Goal: Task Accomplishment & Management: Use online tool/utility

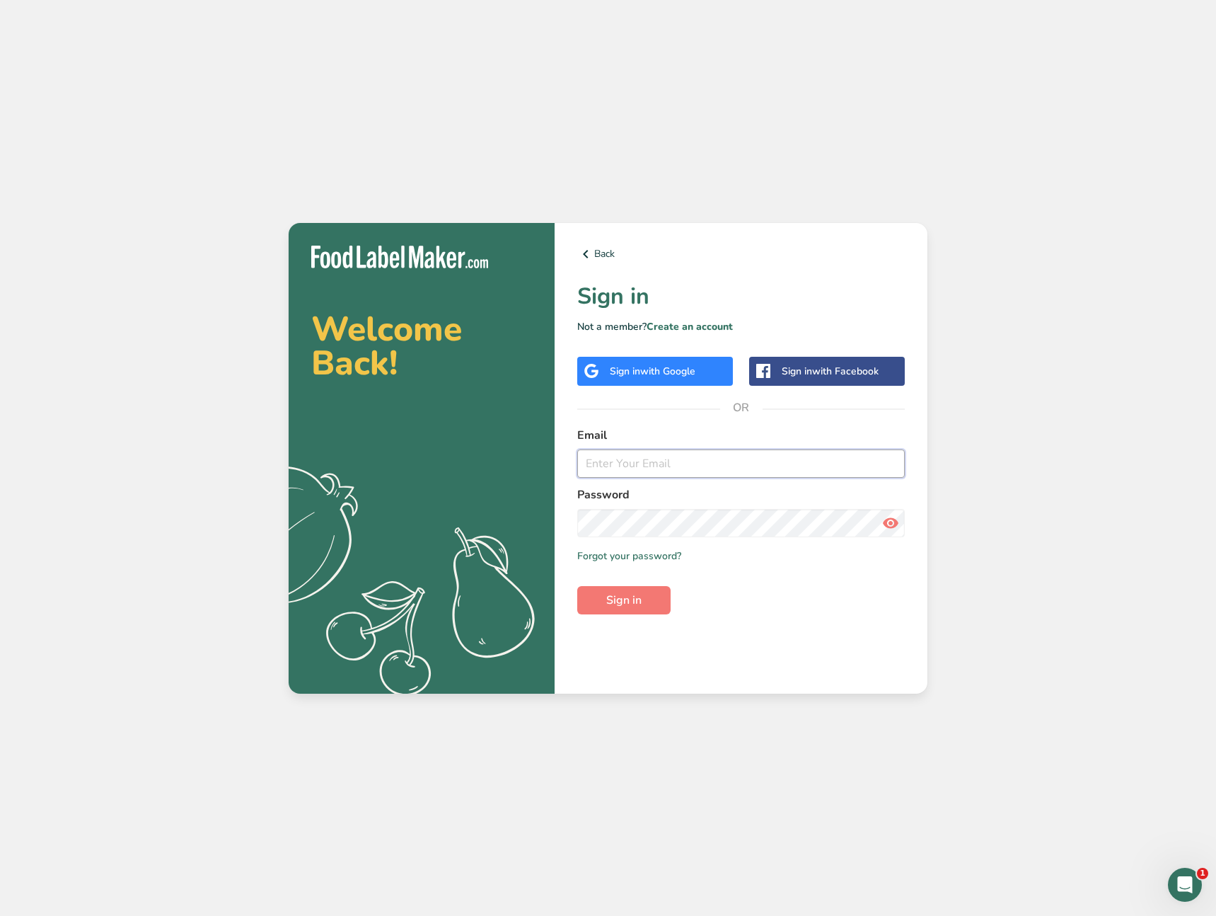
click at [693, 463] on input "email" at bounding box center [741, 463] width 328 height 28
type input "[EMAIL_ADDRESS][DOMAIN_NAME]"
click at [642, 594] on span "Sign in" at bounding box center [623, 600] width 35 height 17
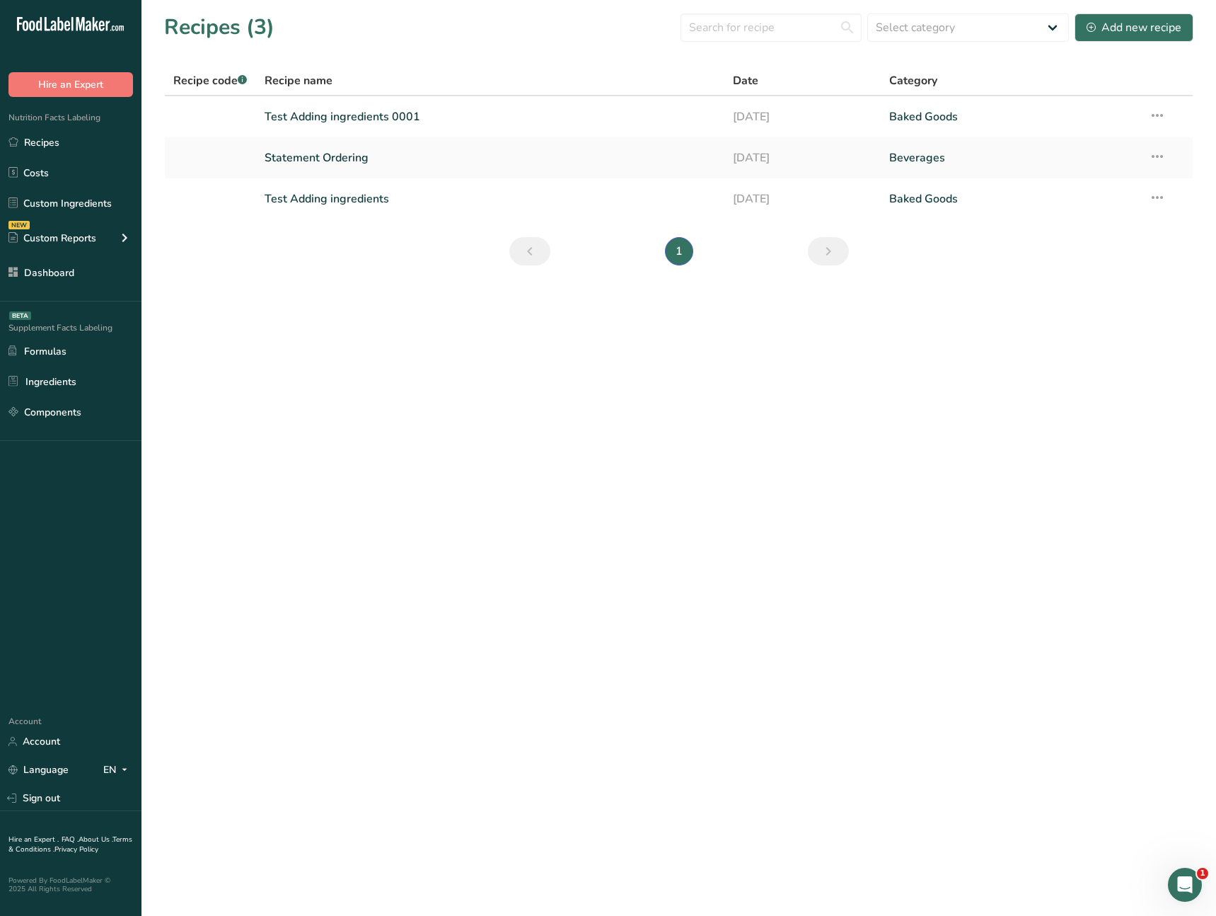
click at [516, 350] on main "Recipes (3) Select category All Baked Goods [GEOGRAPHIC_DATA] Confectionery Coo…" at bounding box center [608, 458] width 1216 height 916
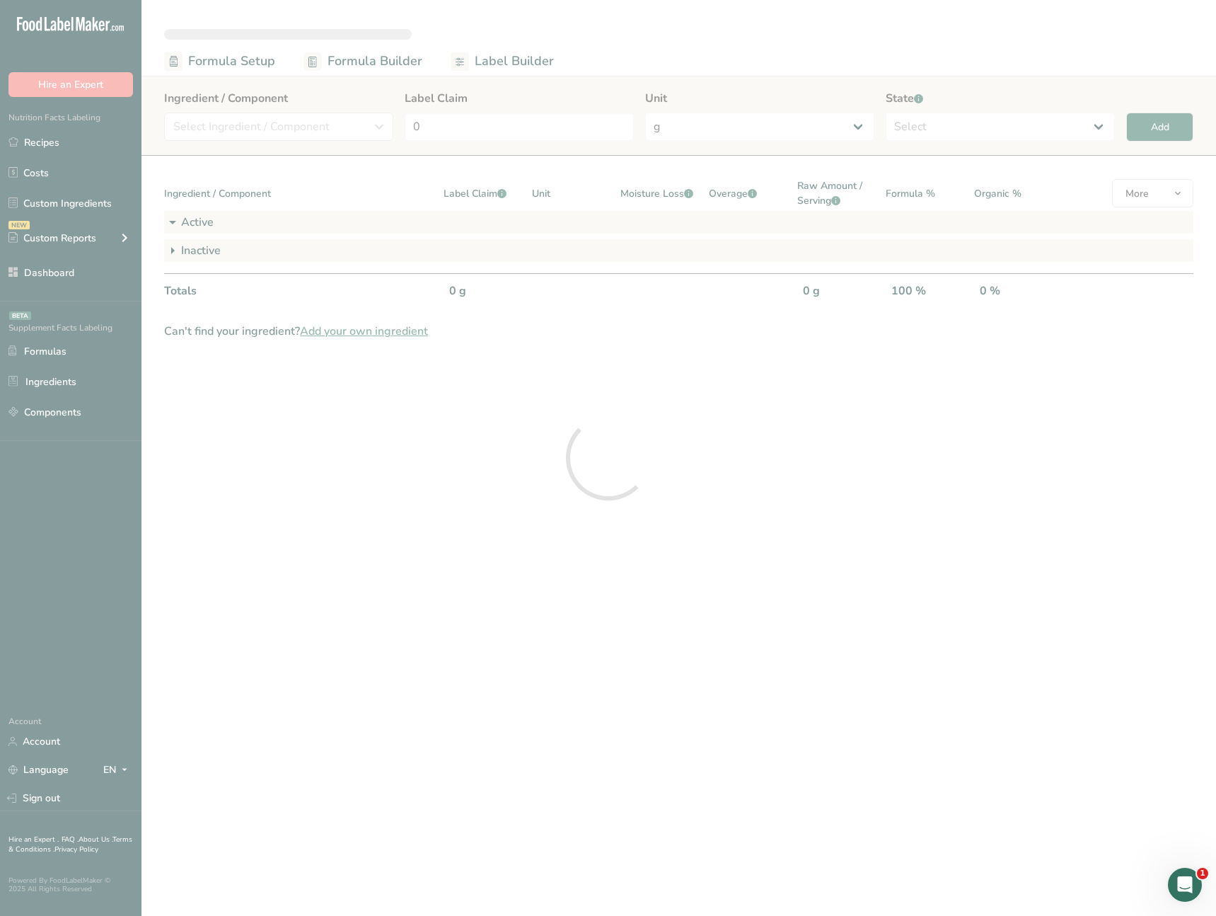
select select "6"
select select "2"
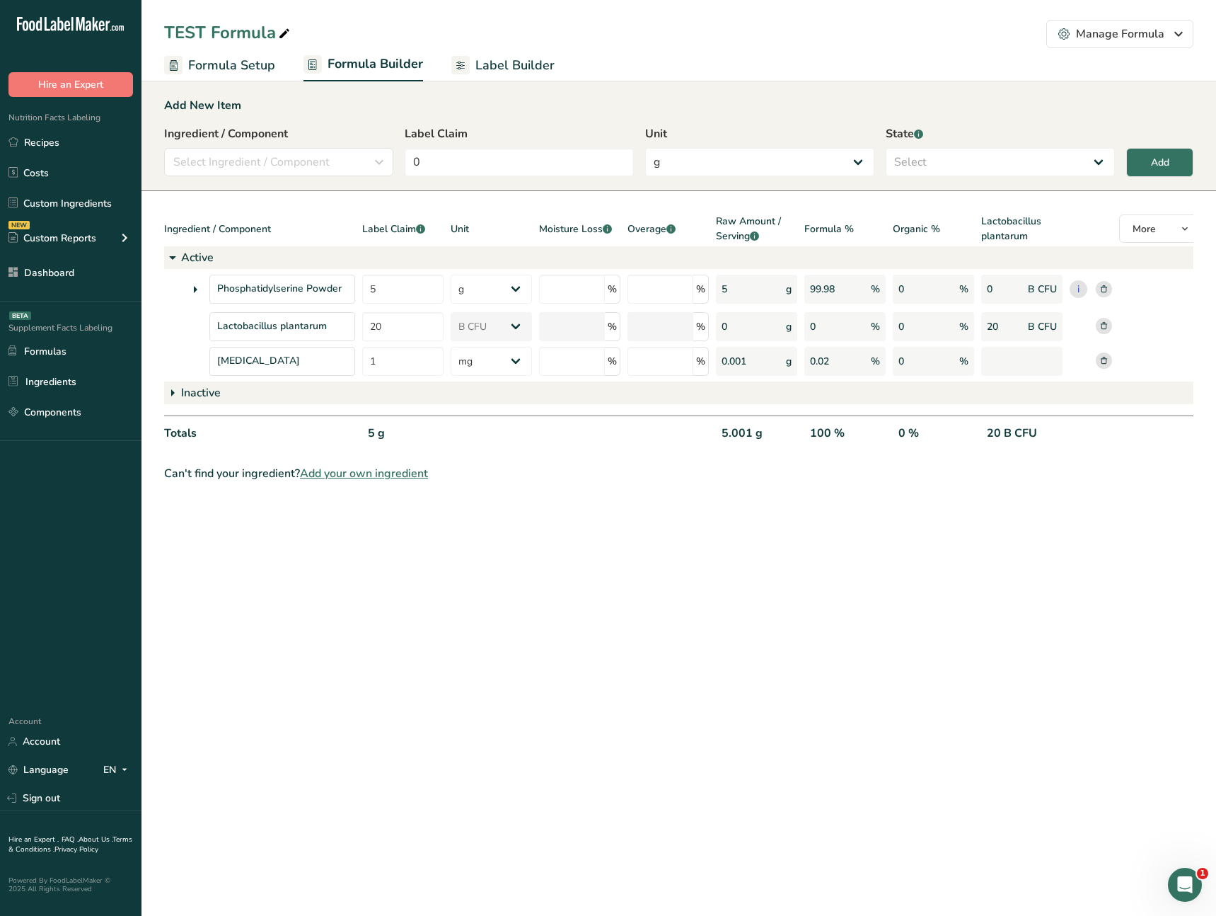
click at [602, 524] on main "TEST Formula Manage Formula Delete Formula Formula Setup Formula Builder Label …" at bounding box center [608, 458] width 1216 height 916
click at [200, 292] on icon at bounding box center [195, 289] width 17 height 25
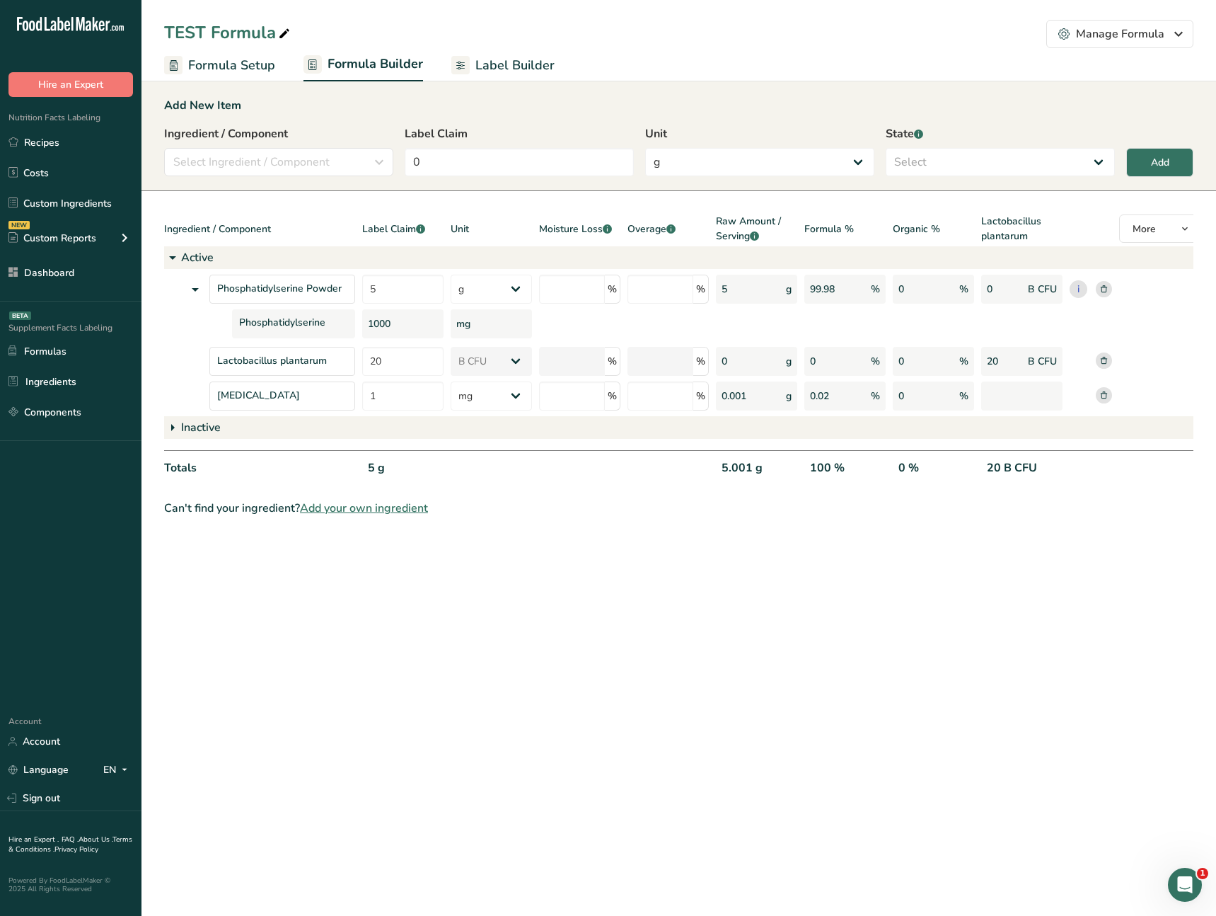
click at [200, 291] on icon at bounding box center [195, 289] width 17 height 25
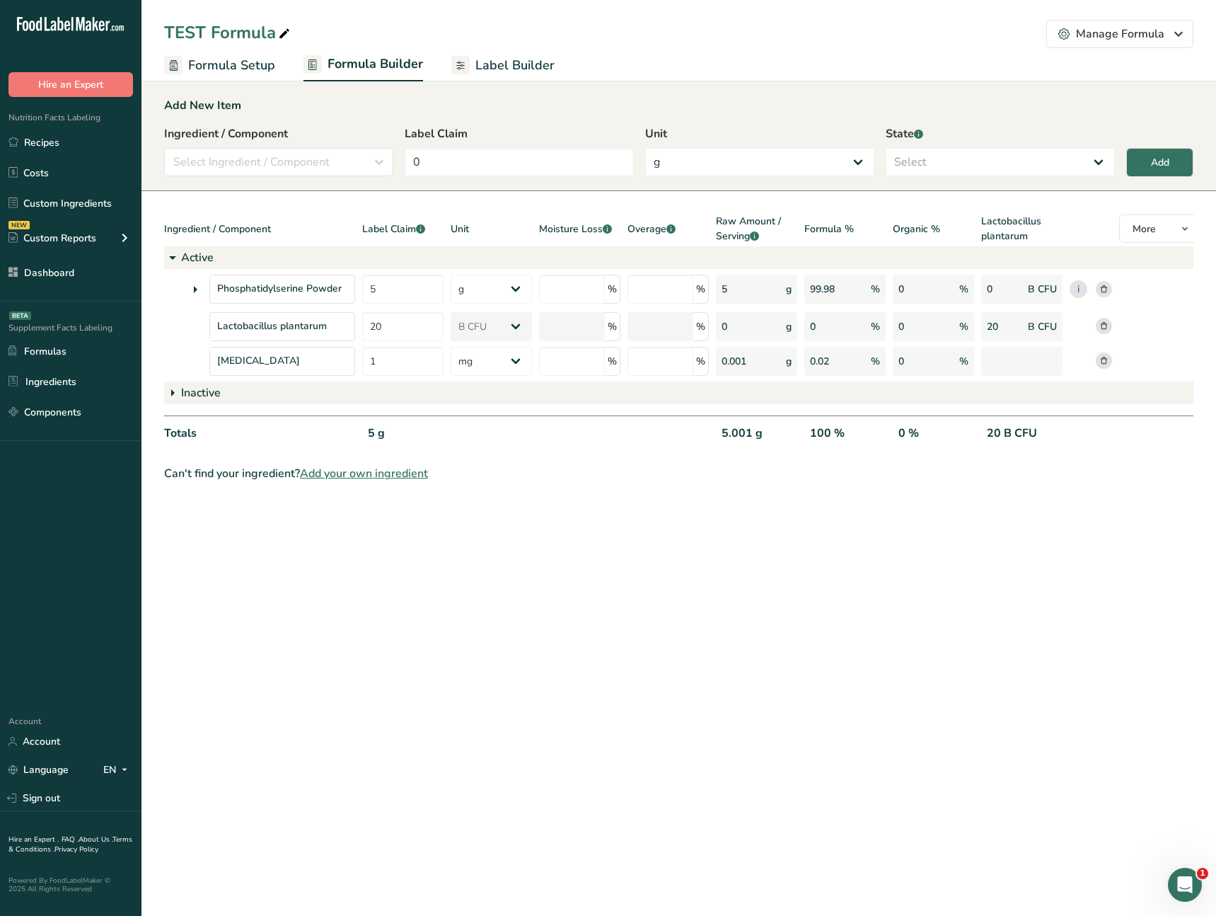
click at [512, 75] on link "Label Builder" at bounding box center [502, 66] width 103 height 32
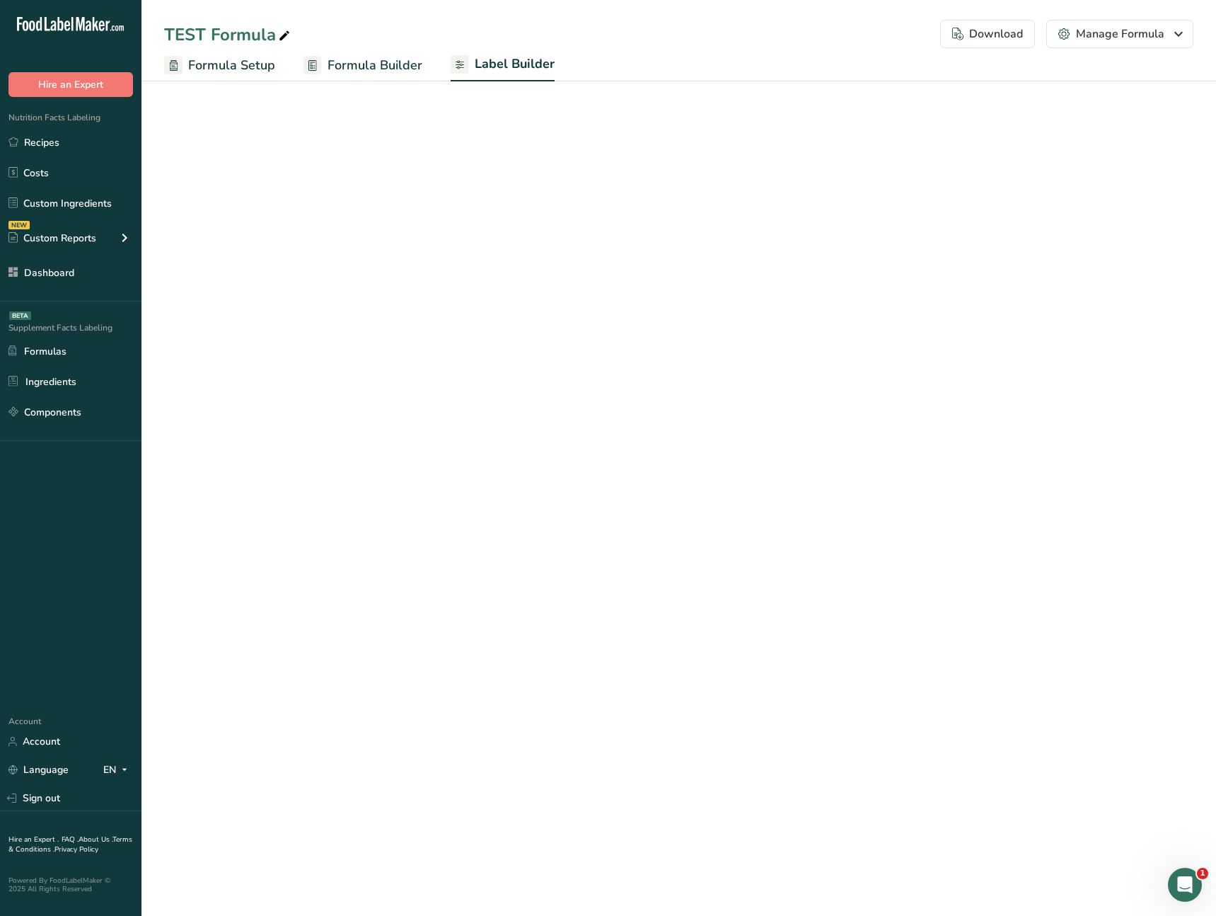
select select "Roboto"
select select "bold"
select select "center"
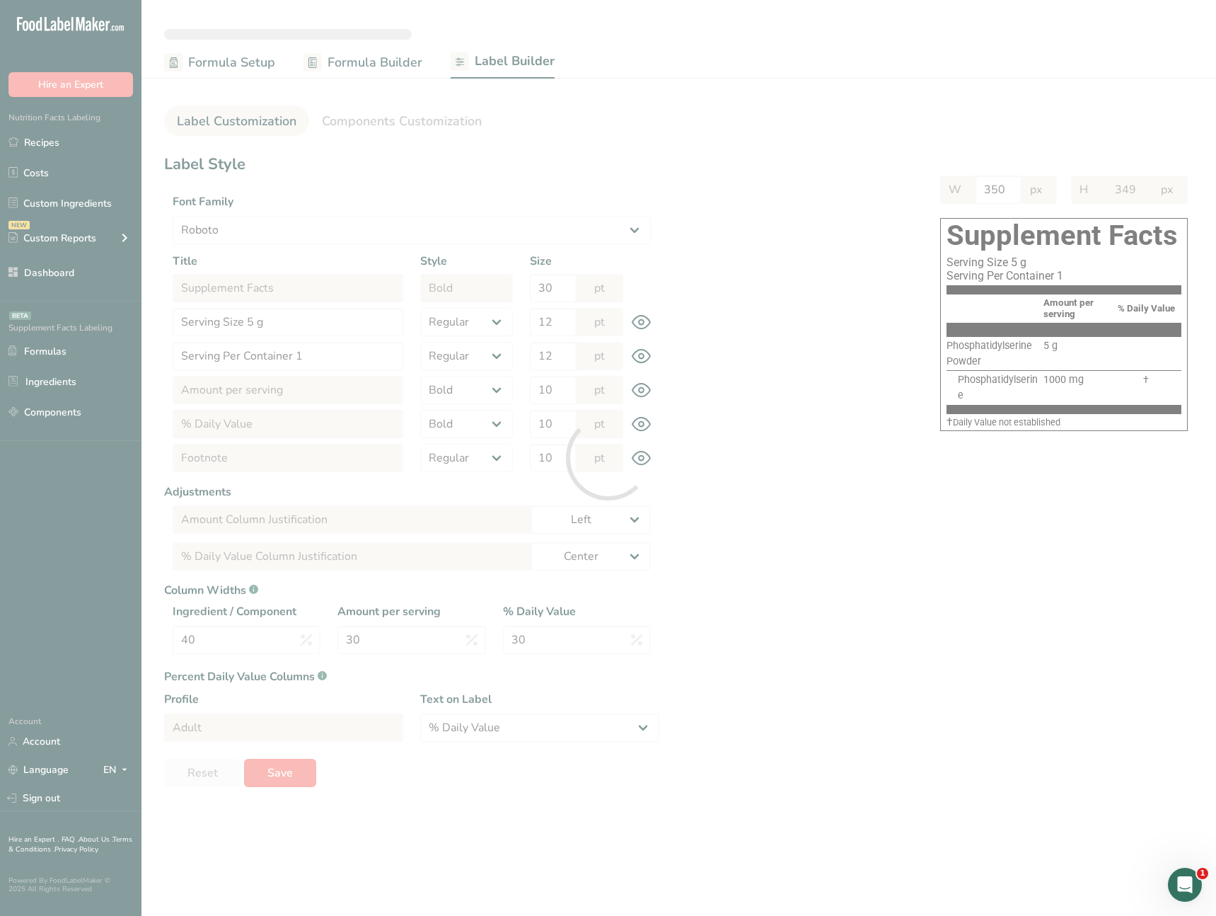
type input "301"
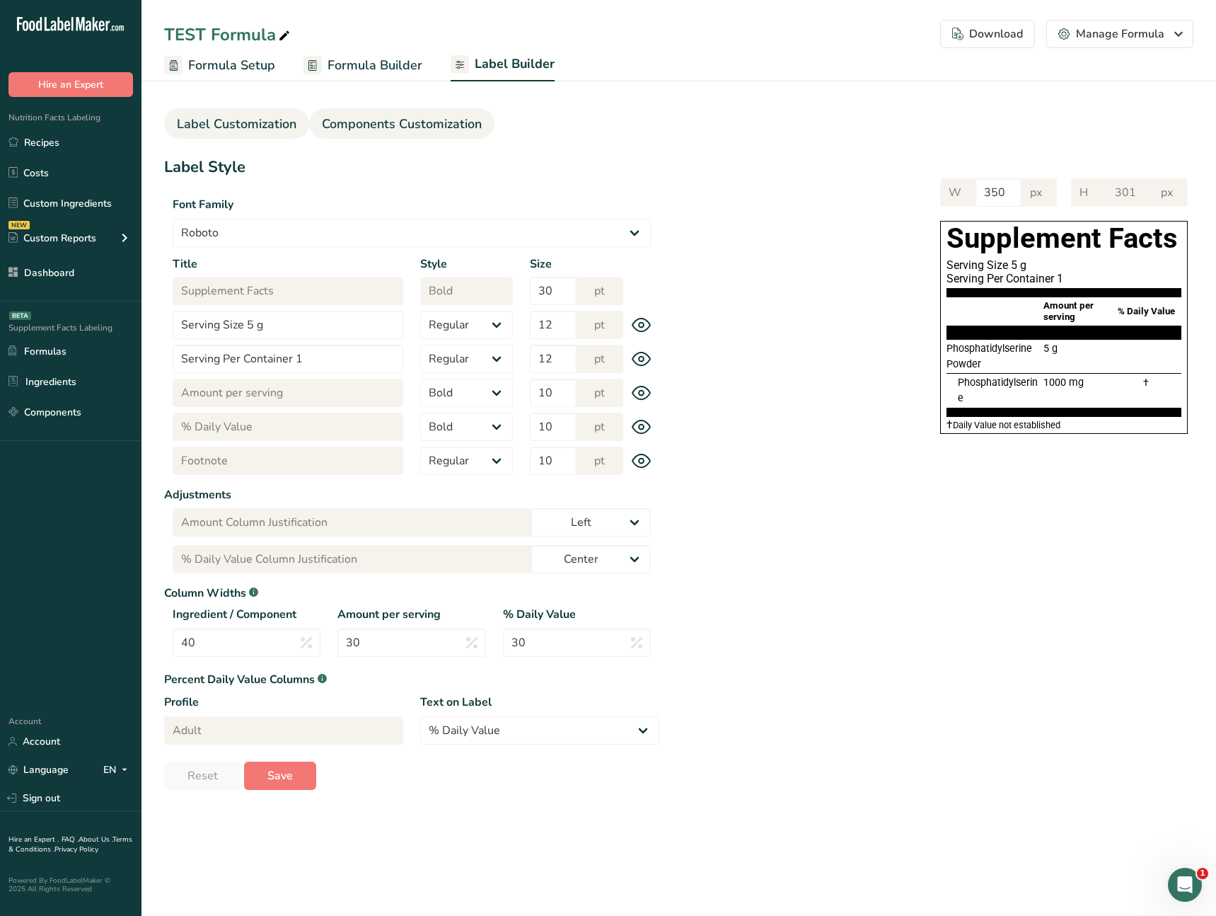
drag, startPoint x: 391, startPoint y: 161, endPoint x: 393, endPoint y: 127, distance: 34.8
click at [391, 160] on h1 "Label Style" at bounding box center [411, 167] width 495 height 23
click at [393, 127] on span "Components Customization" at bounding box center [402, 124] width 160 height 19
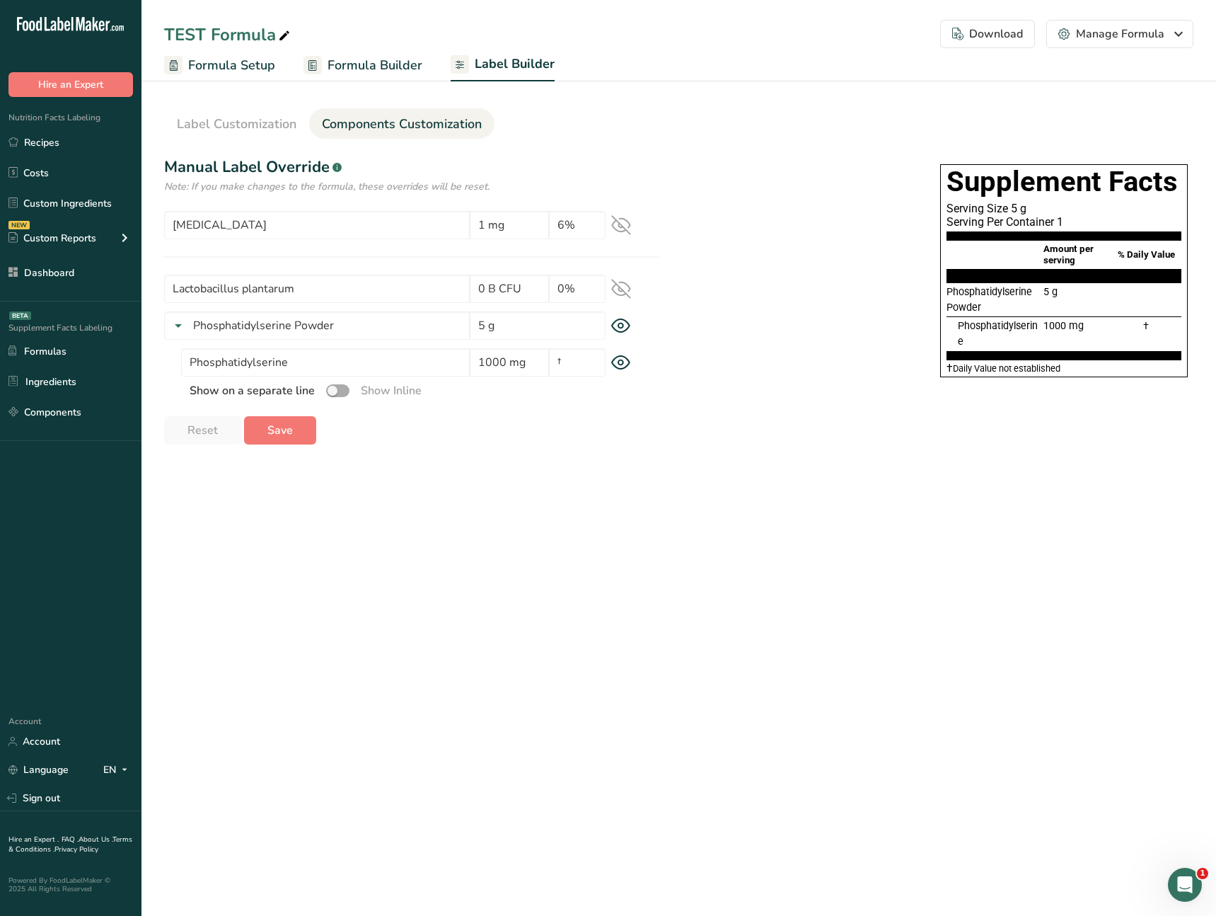
click at [343, 394] on span at bounding box center [337, 390] width 23 height 13
click at [335, 394] on input "checkbox" at bounding box center [330, 390] width 9 height 9
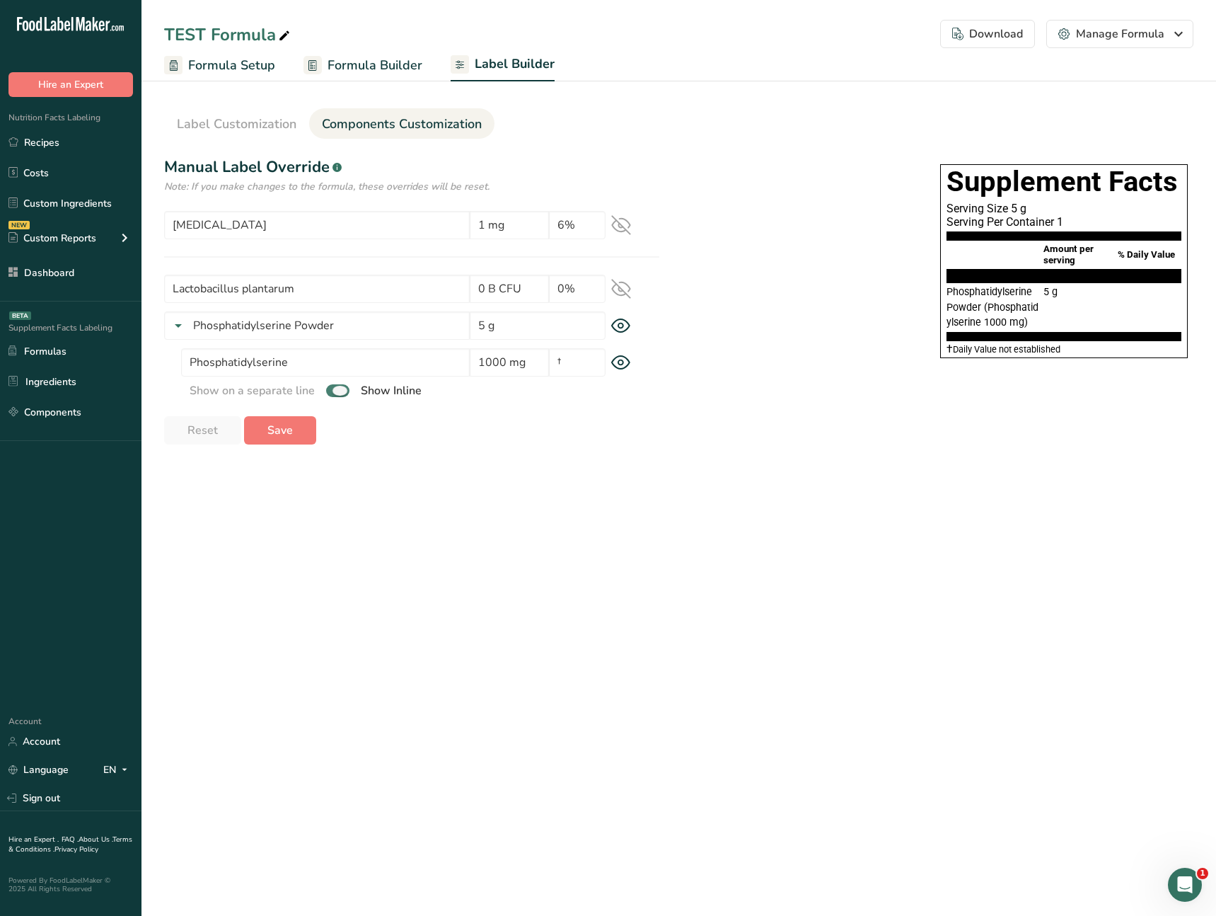
click at [343, 394] on span at bounding box center [337, 390] width 23 height 13
click at [335, 394] on input "checkbox" at bounding box center [330, 390] width 9 height 9
checkbox input "false"
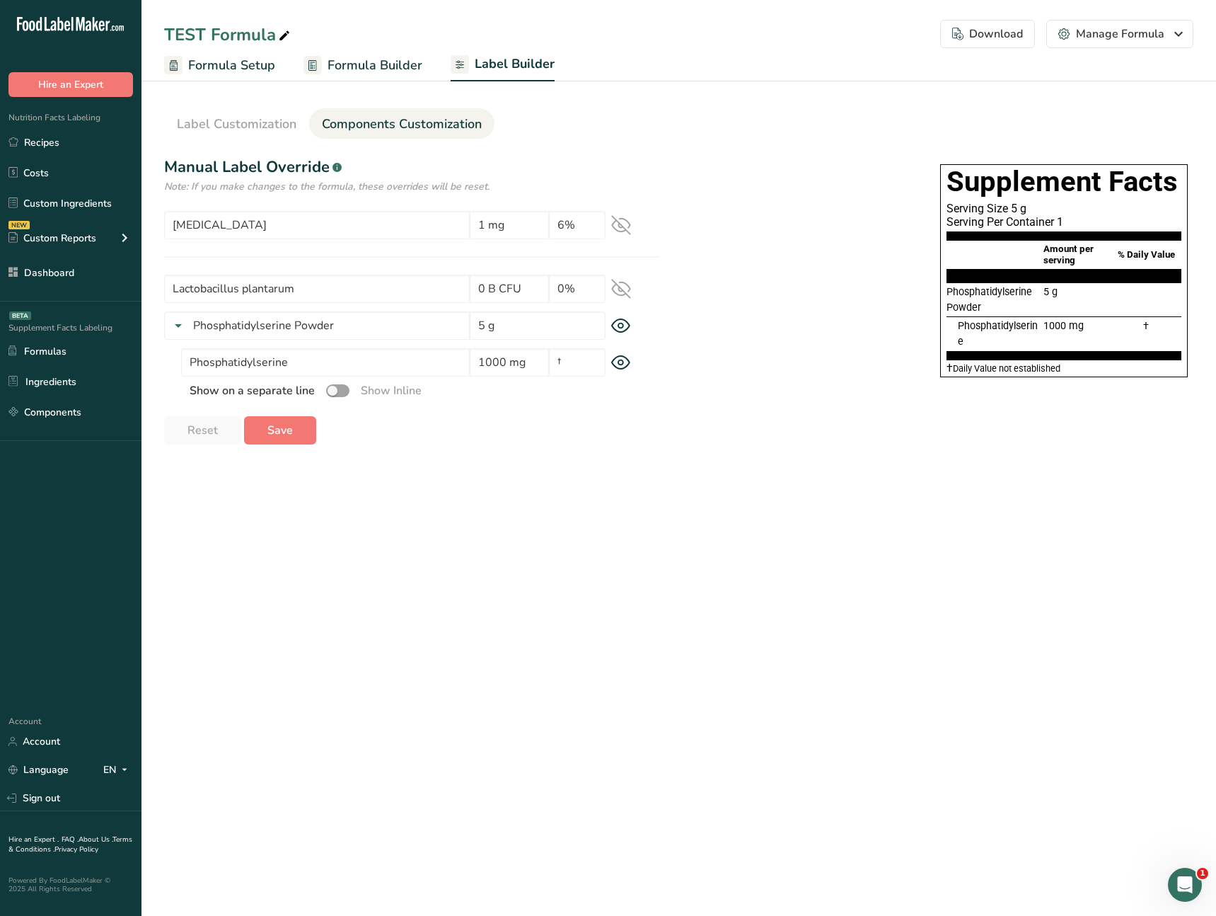
click at [521, 562] on main "TEST Formula Download Choose what to show on your downloaded label Formula Name…" at bounding box center [608, 458] width 1216 height 916
click at [623, 297] on icon at bounding box center [621, 289] width 20 height 20
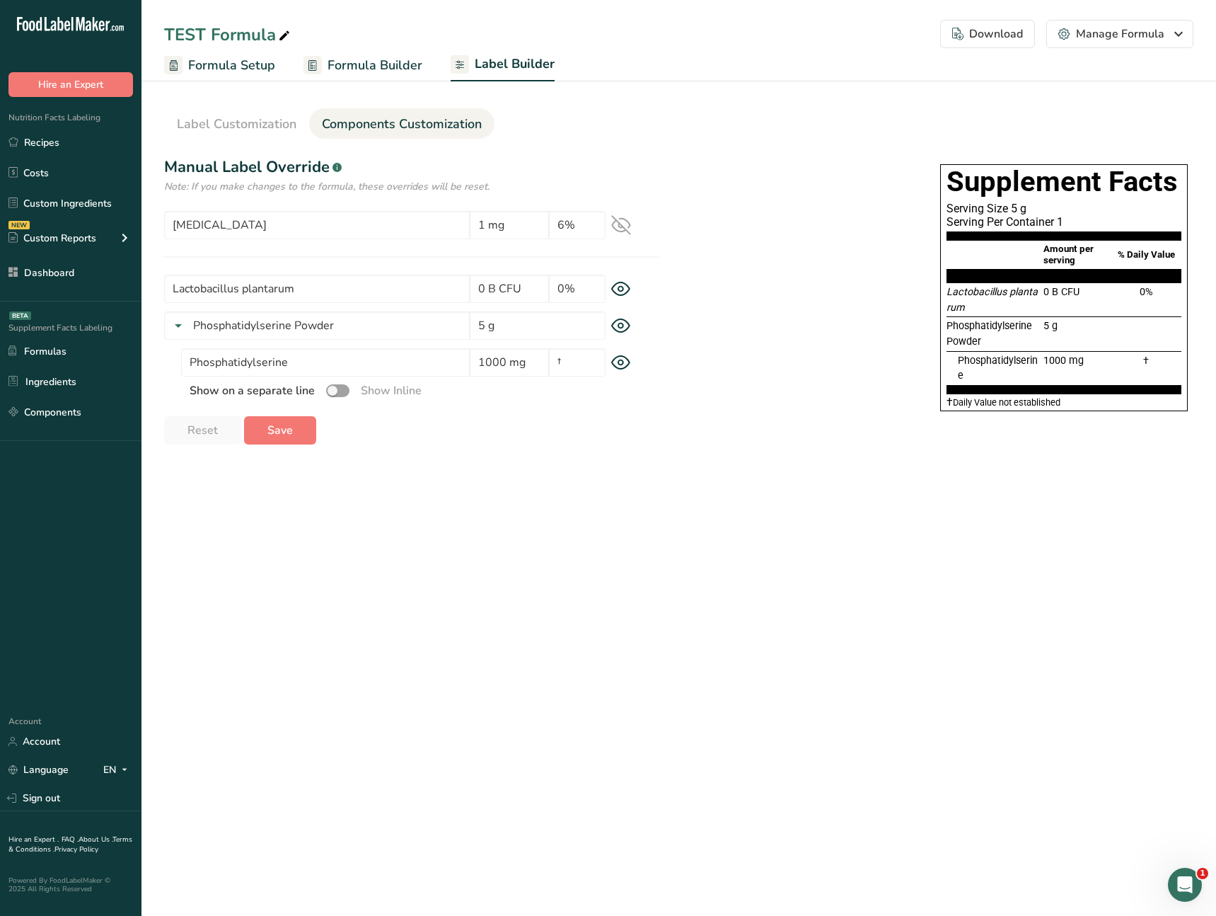
click at [623, 296] on div "Lactobacillus plantarum 0 B CFU 0%" at bounding box center [411, 289] width 495 height 28
click at [627, 290] on icon at bounding box center [621, 289] width 20 height 15
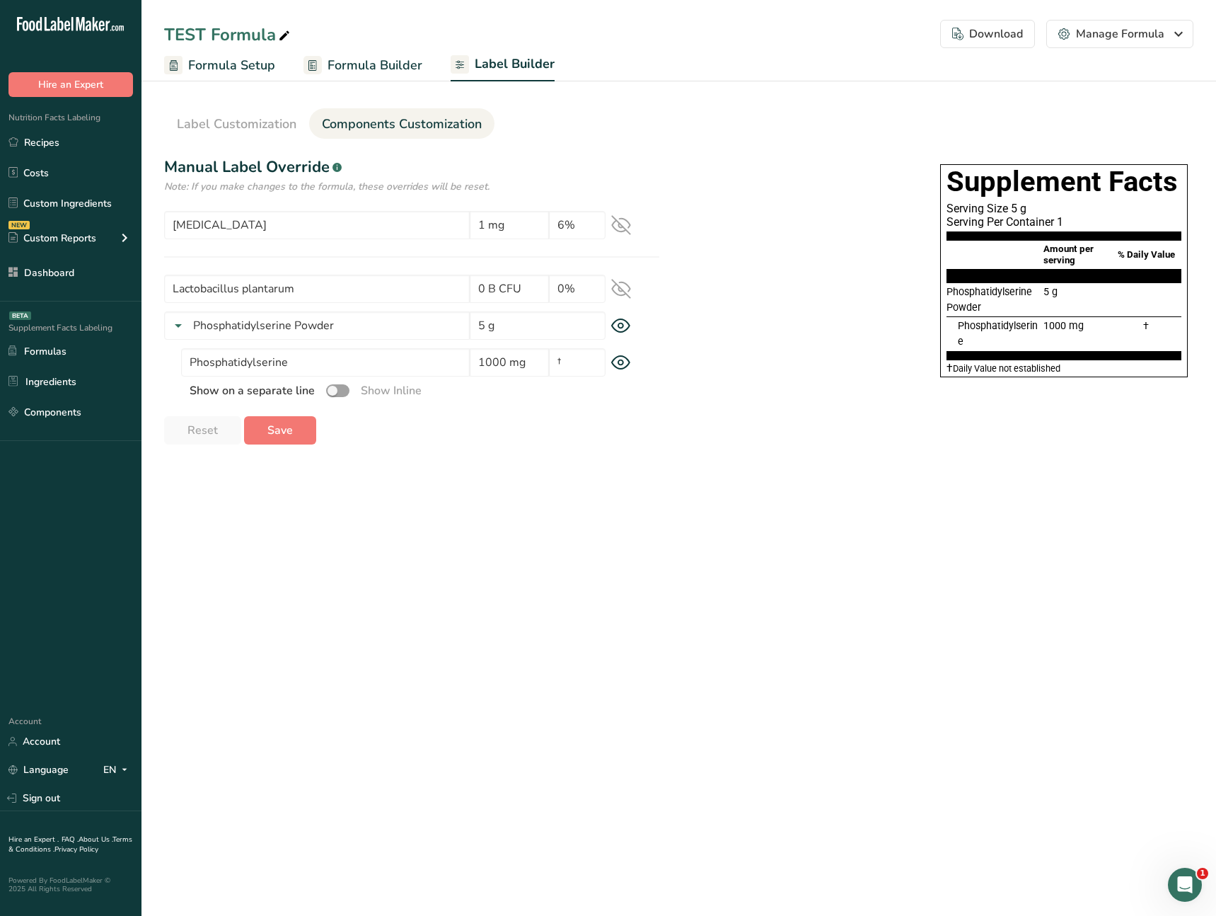
drag, startPoint x: 830, startPoint y: 592, endPoint x: 766, endPoint y: 571, distance: 67.8
click at [830, 592] on main "TEST Formula Download Choose what to show on your downloaded label Formula Name…" at bounding box center [608, 458] width 1216 height 916
